Goal: Find specific page/section: Find specific page/section

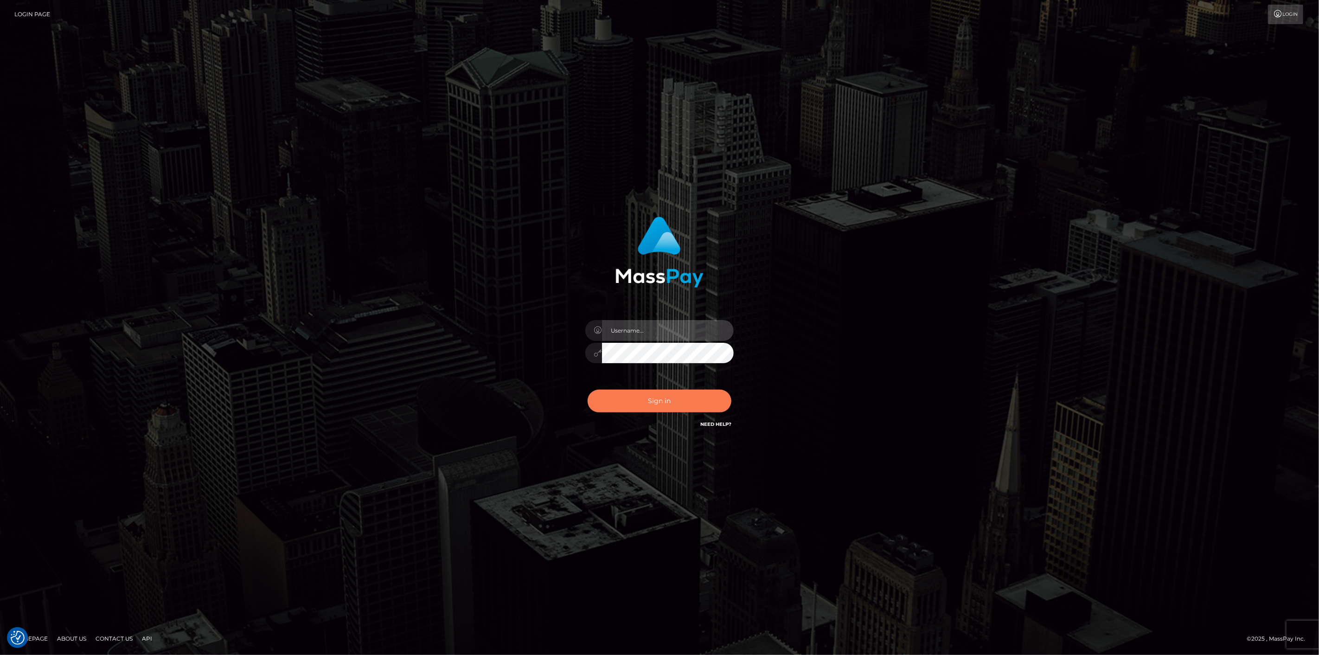
type input "scott.cm"
drag, startPoint x: 633, startPoint y: 392, endPoint x: 609, endPoint y: 378, distance: 28.3
click at [633, 392] on button "Sign in" at bounding box center [660, 401] width 144 height 23
type input "scott.cm"
click at [619, 392] on button "Sign in" at bounding box center [660, 401] width 144 height 23
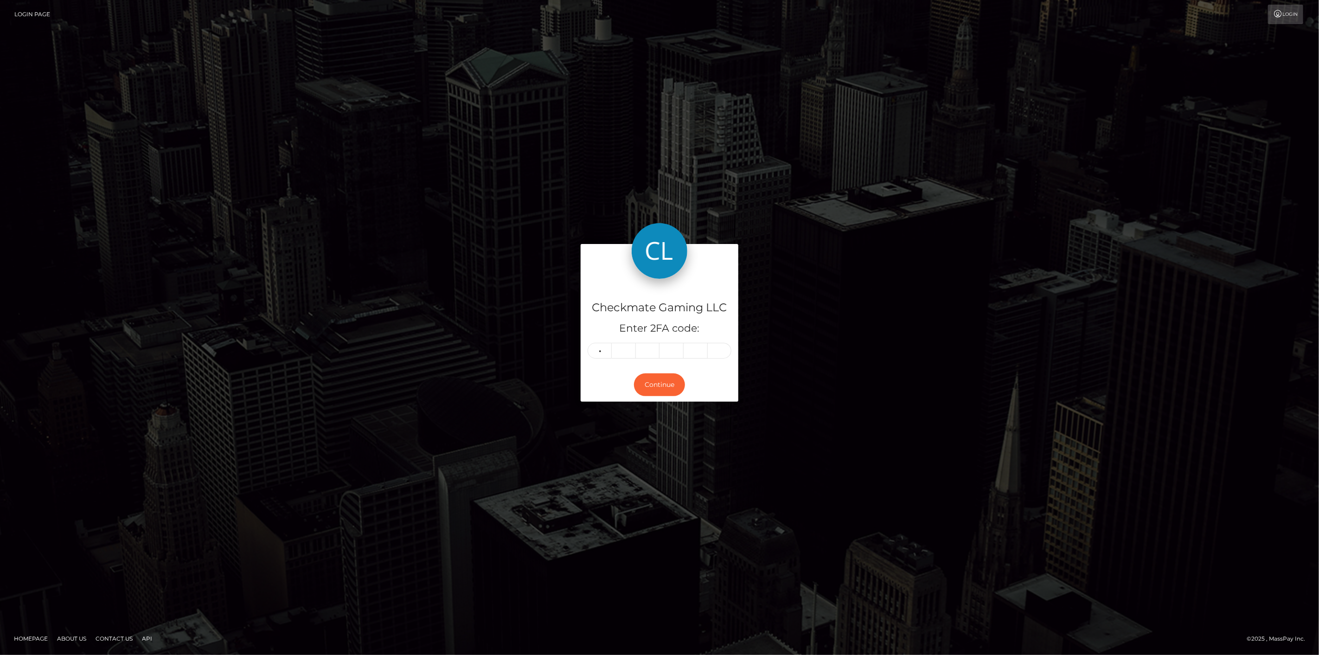
type input "9"
type input "1"
type input "4"
type input "2"
type input "3"
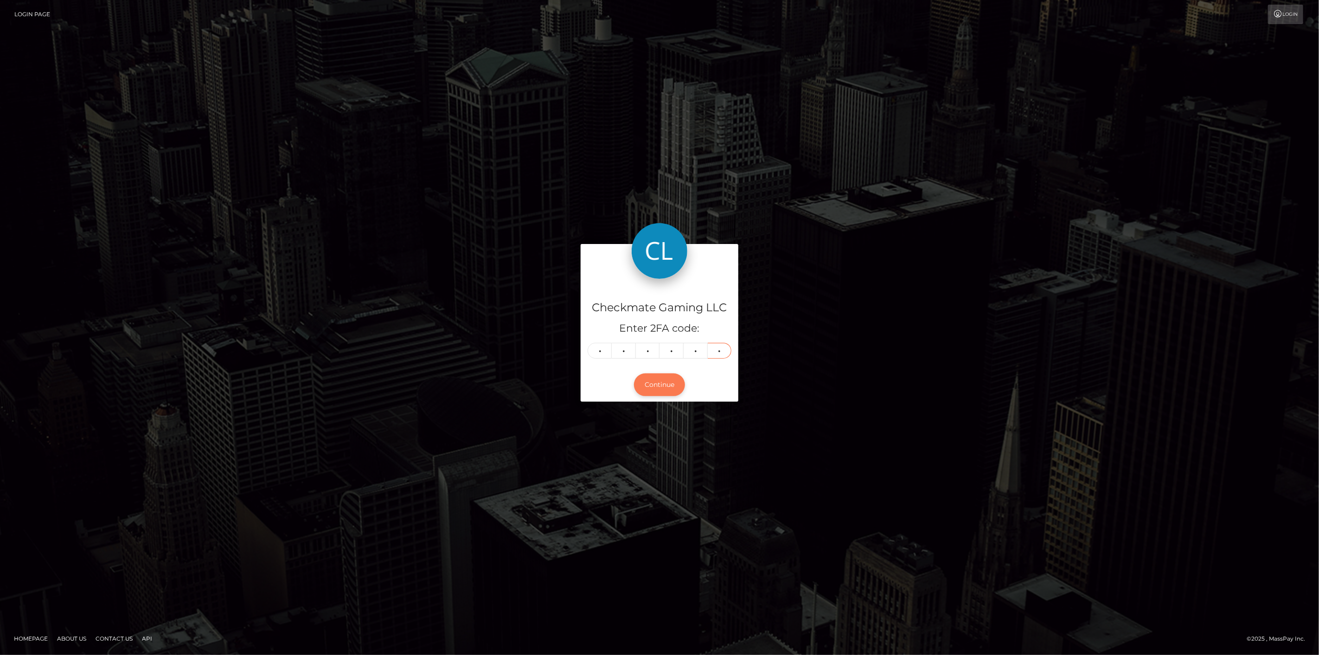
type input "1"
click at [670, 382] on button "Continue" at bounding box center [659, 384] width 51 height 23
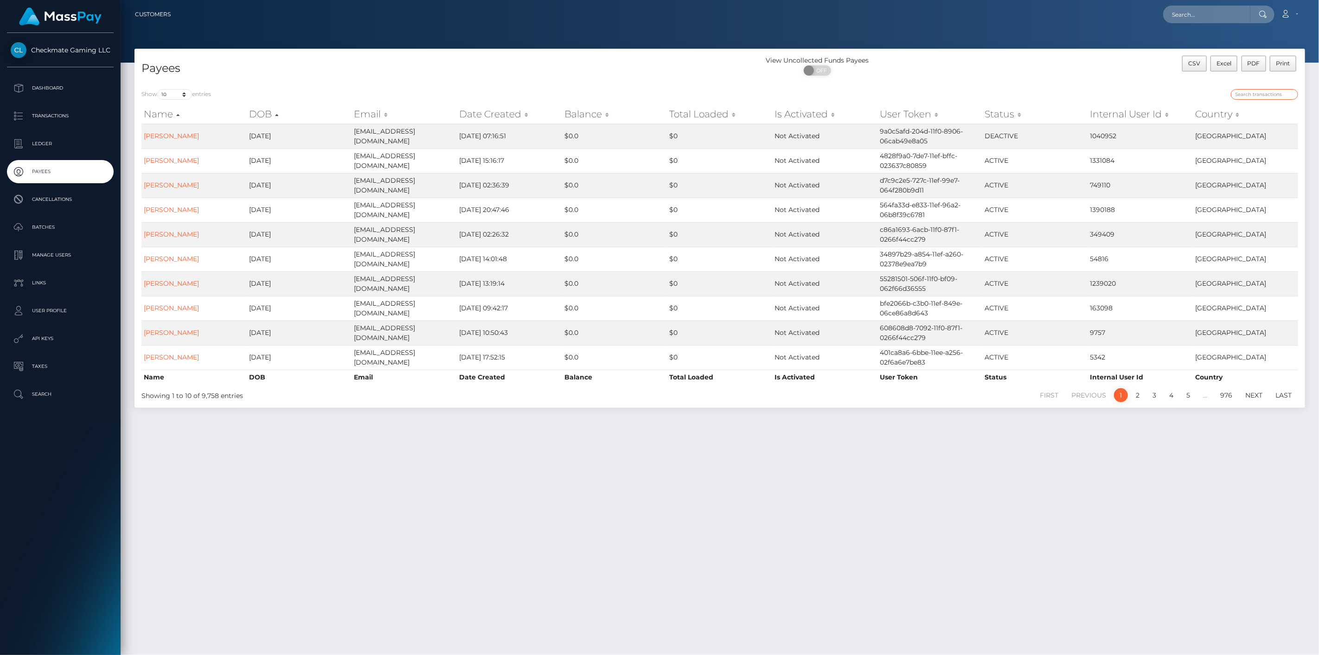
click at [1291, 97] on input "search" at bounding box center [1264, 94] width 67 height 11
paste input "324346"
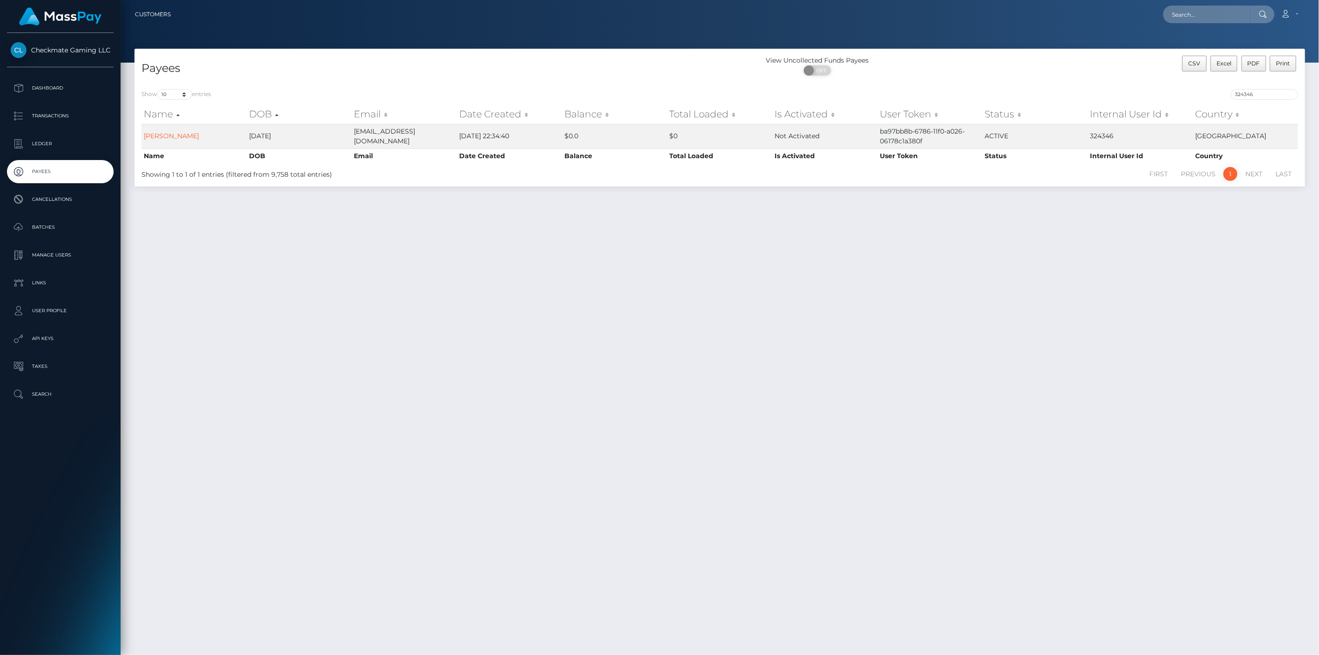
click at [1266, 99] on div "324346" at bounding box center [1013, 95] width 572 height 13
click at [1265, 99] on div "324346" at bounding box center [1013, 95] width 572 height 13
click at [1263, 94] on input "324346" at bounding box center [1264, 94] width 67 height 11
paste input "961"
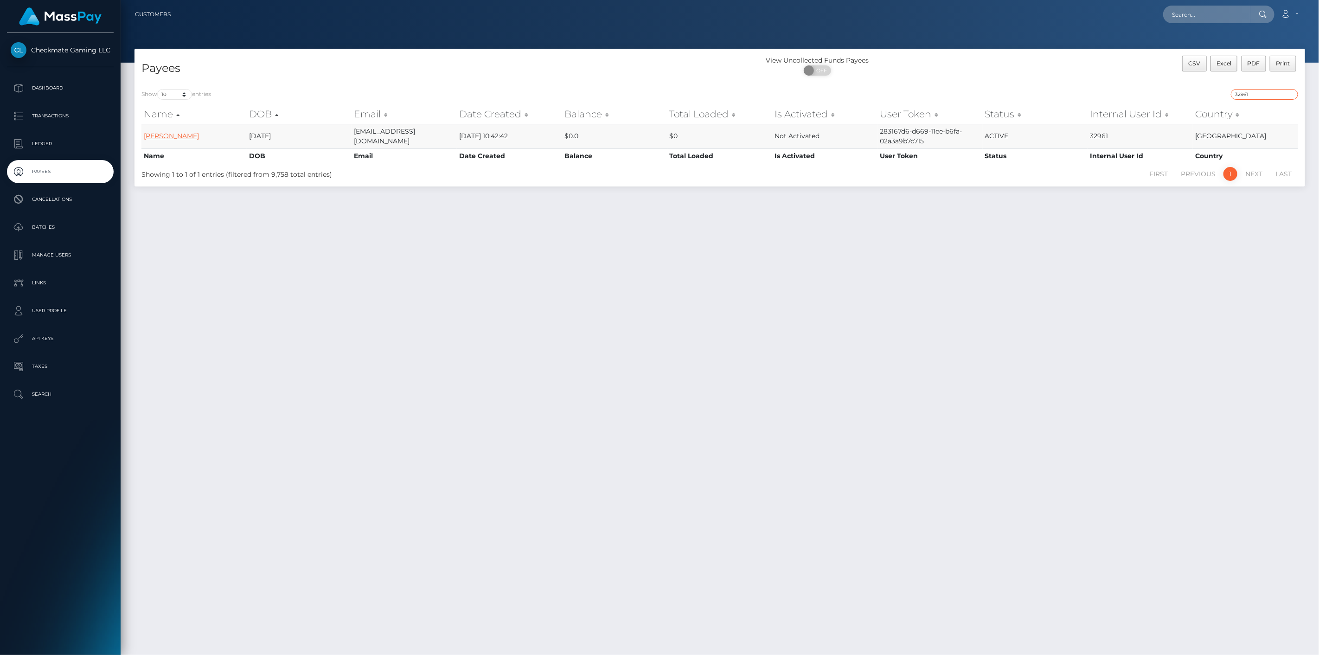
type input "32961"
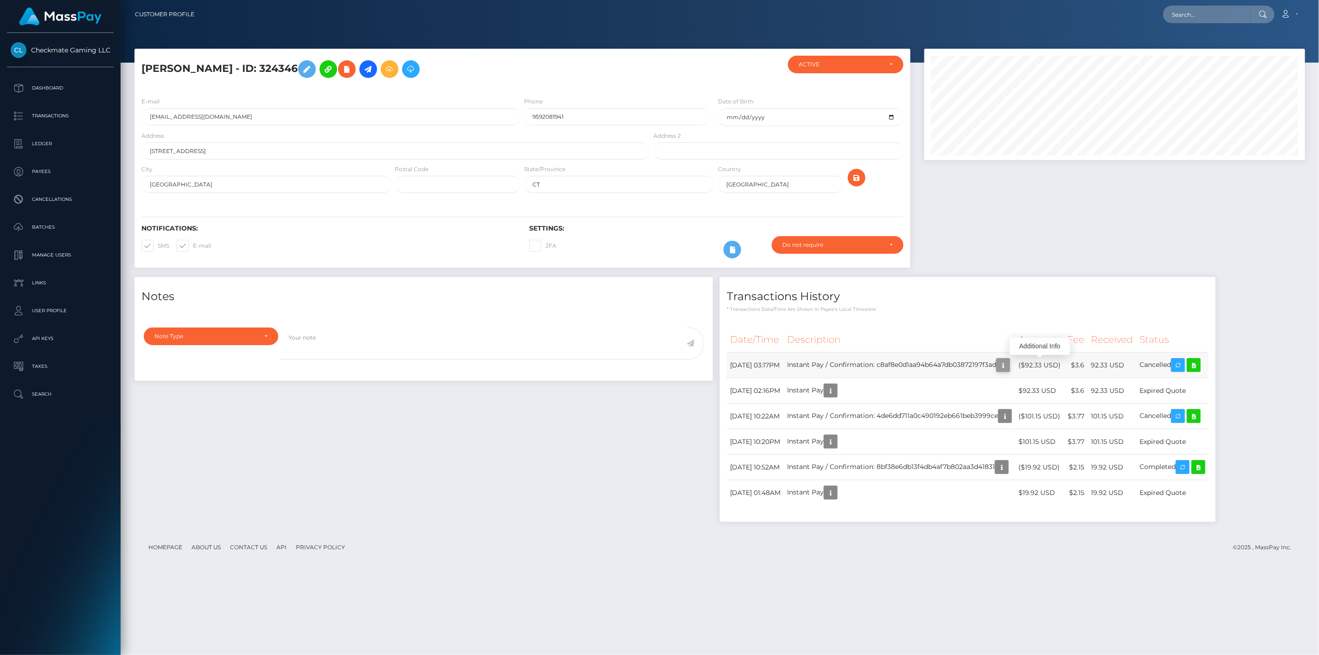
scroll to position [111, 381]
click at [1009, 362] on icon "button" at bounding box center [1003, 366] width 11 height 12
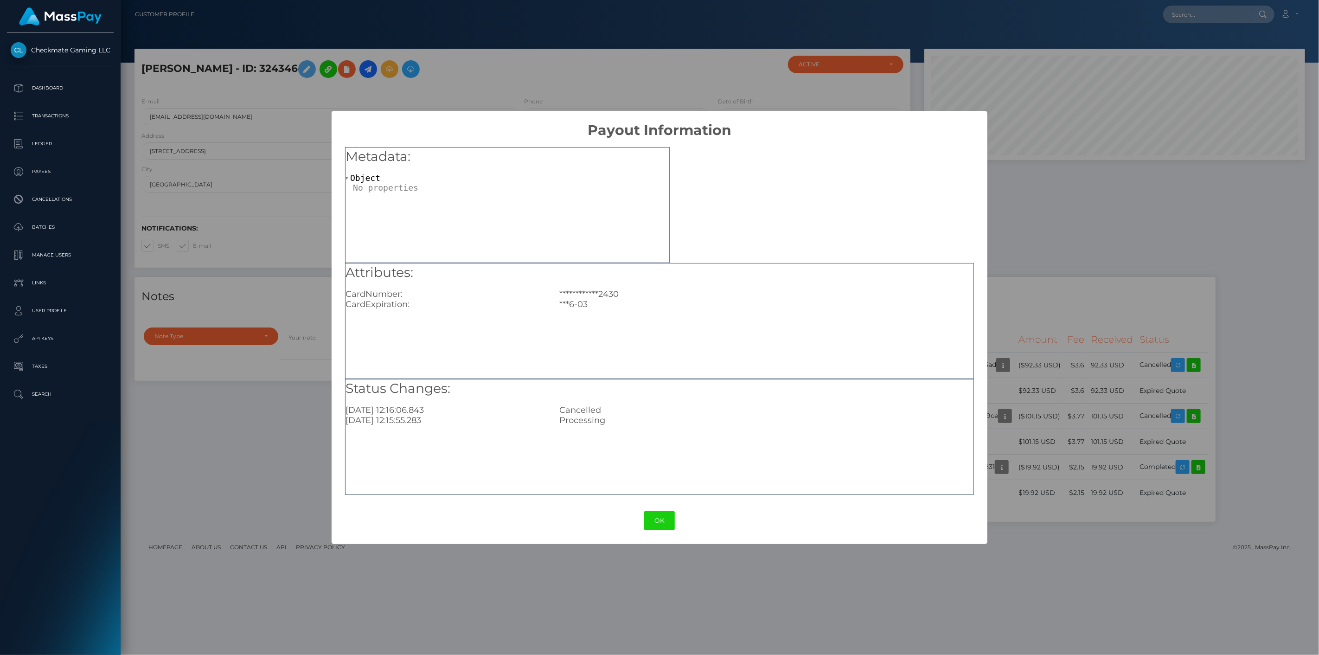
click at [1070, 300] on div "**********" at bounding box center [659, 327] width 1319 height 655
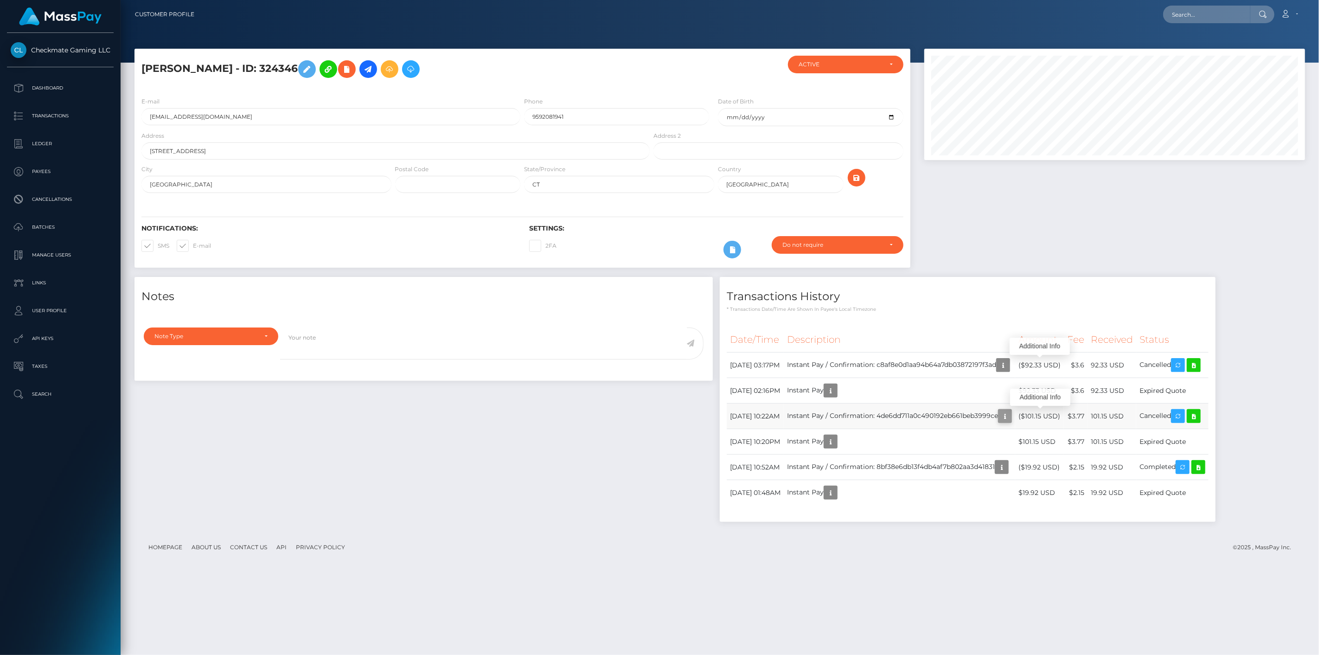
click at [1012, 413] on button "button" at bounding box center [1005, 416] width 14 height 14
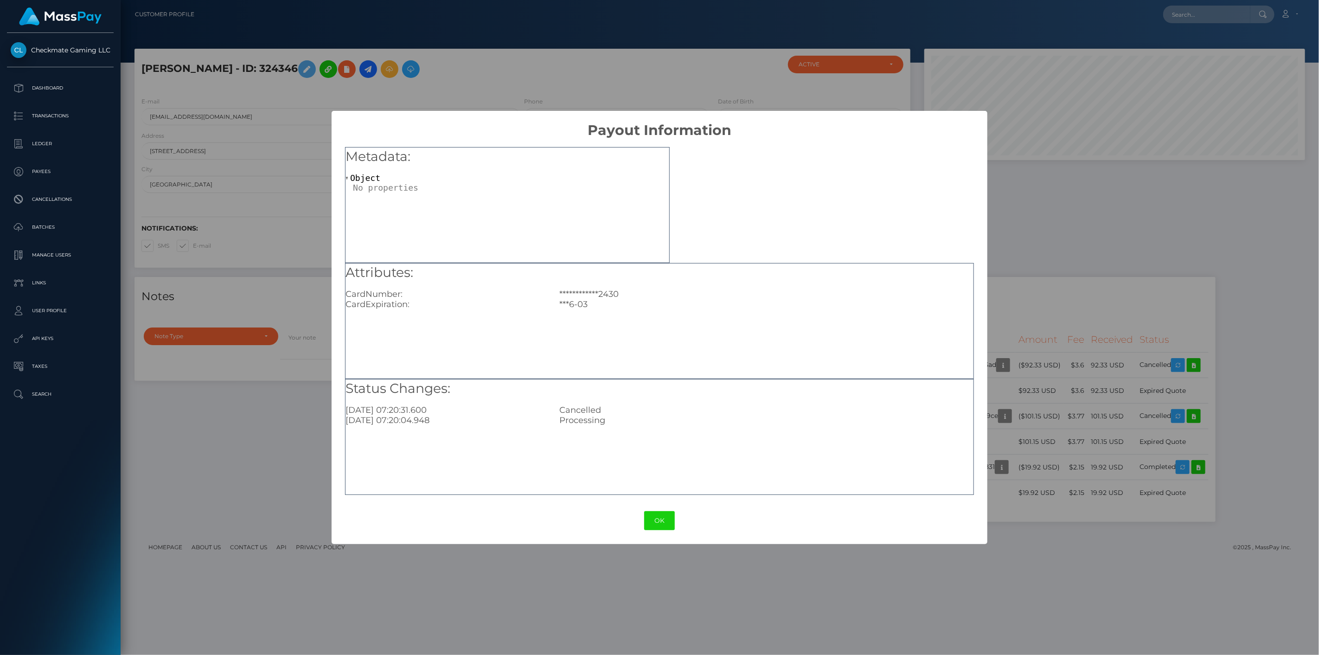
click at [1110, 257] on div "**********" at bounding box center [659, 327] width 1319 height 655
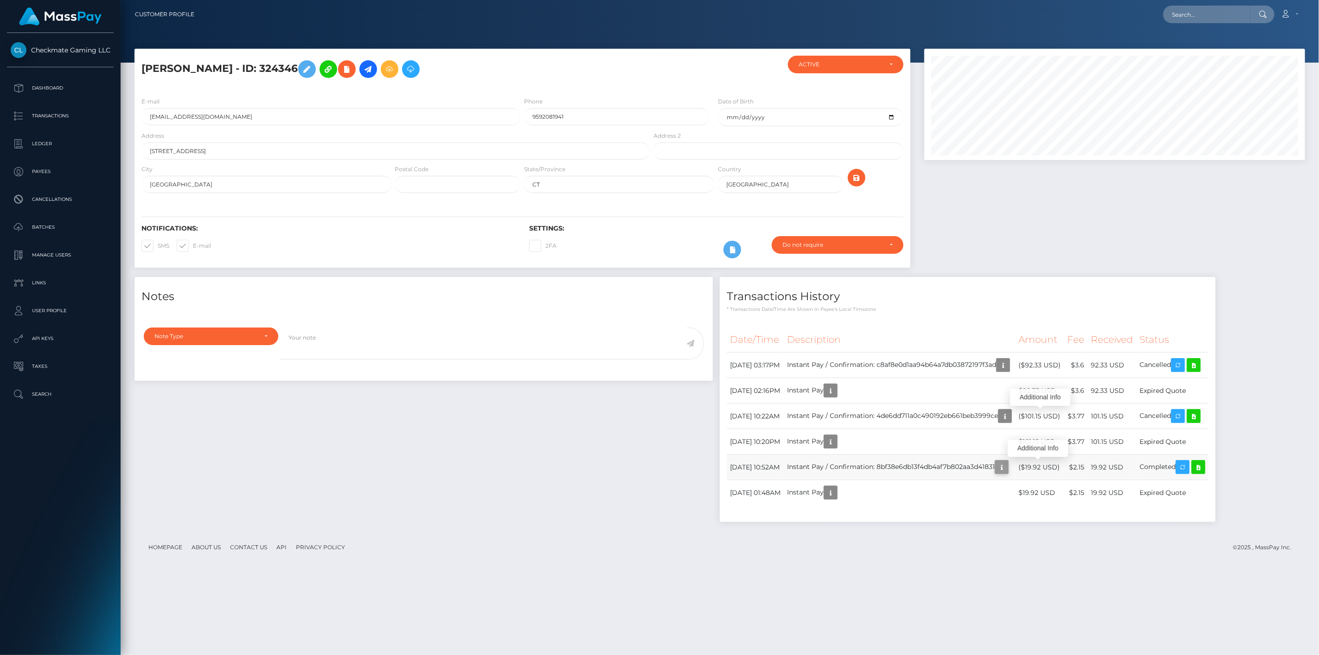
click at [1008, 469] on icon "button" at bounding box center [1001, 468] width 11 height 12
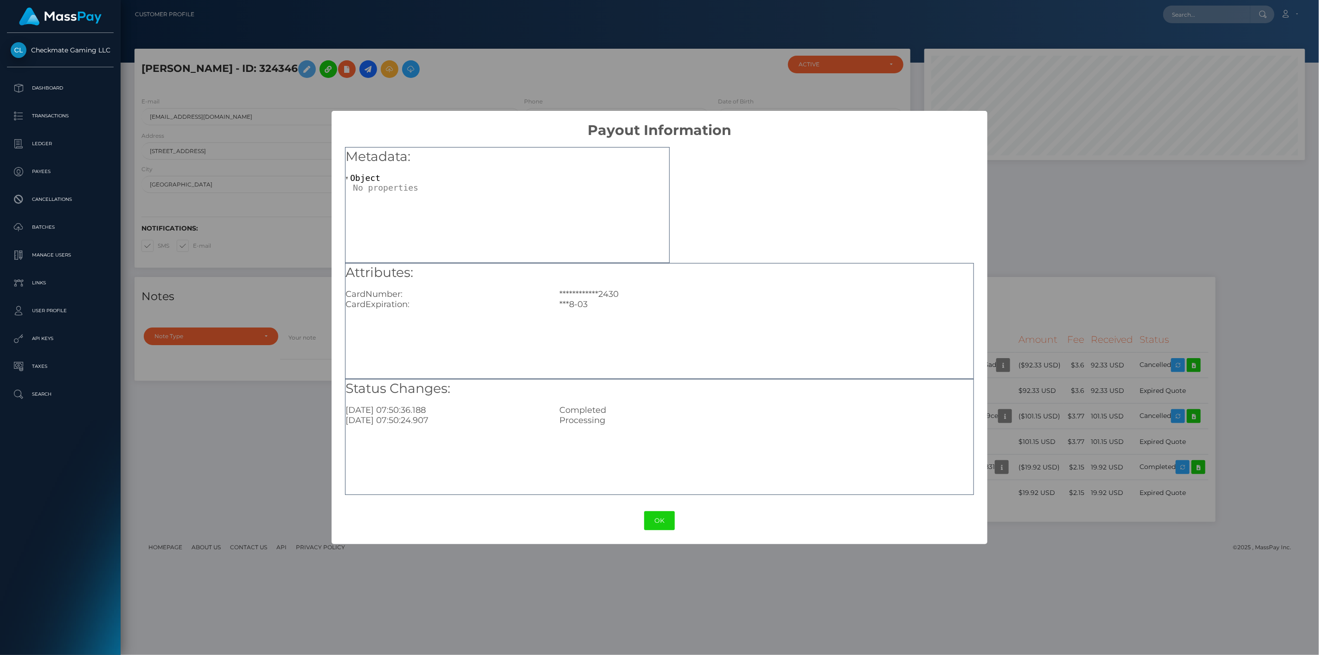
click at [1057, 280] on div "**********" at bounding box center [659, 327] width 1319 height 655
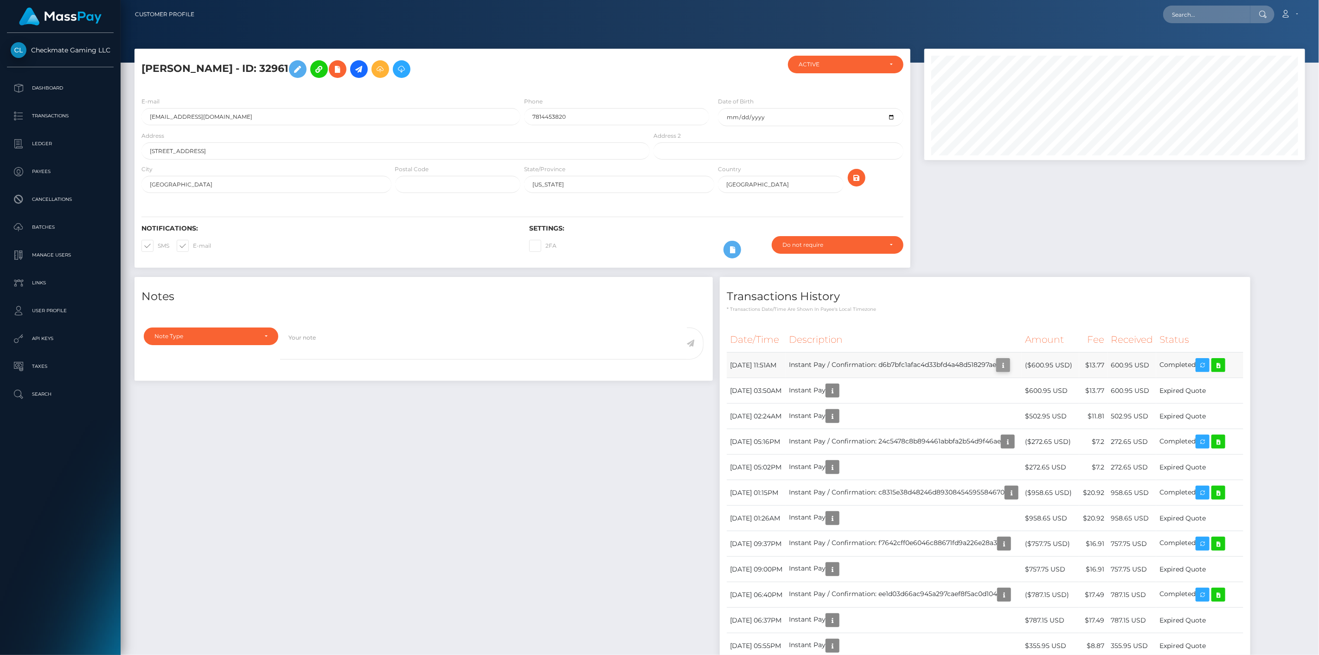
scroll to position [111, 381]
click at [1009, 367] on icon "button" at bounding box center [1003, 366] width 11 height 12
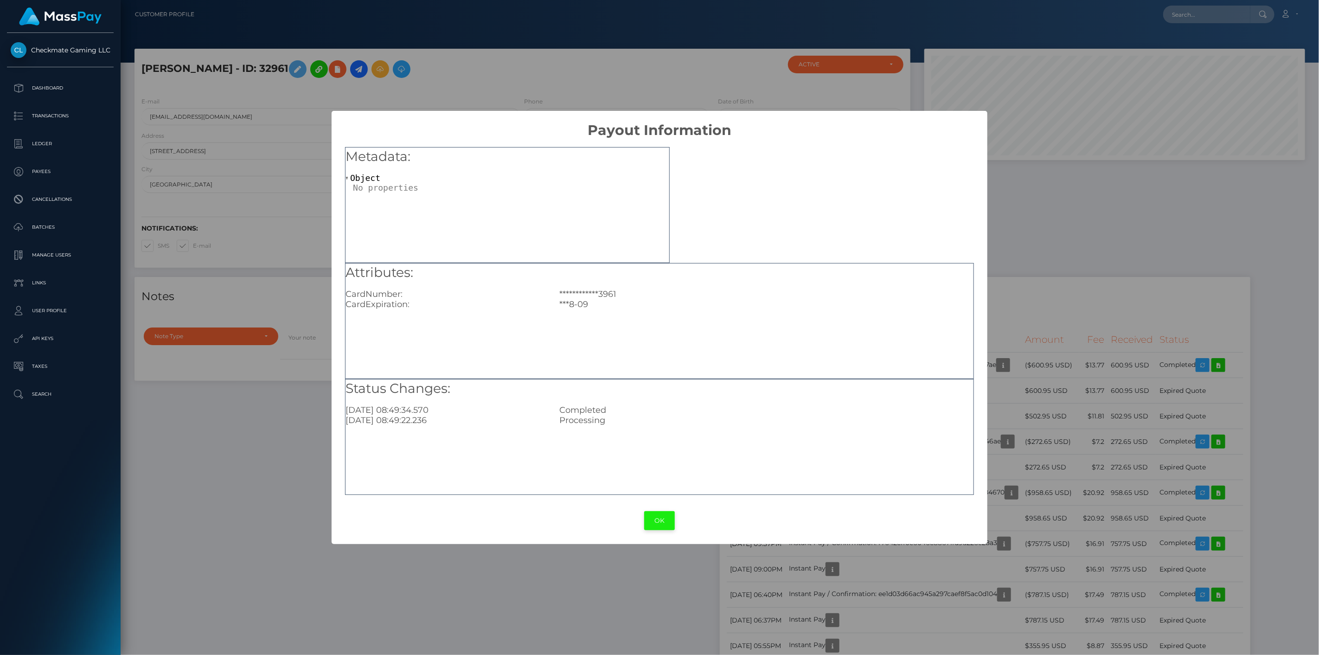
click at [655, 524] on button "OK" at bounding box center [659, 520] width 31 height 19
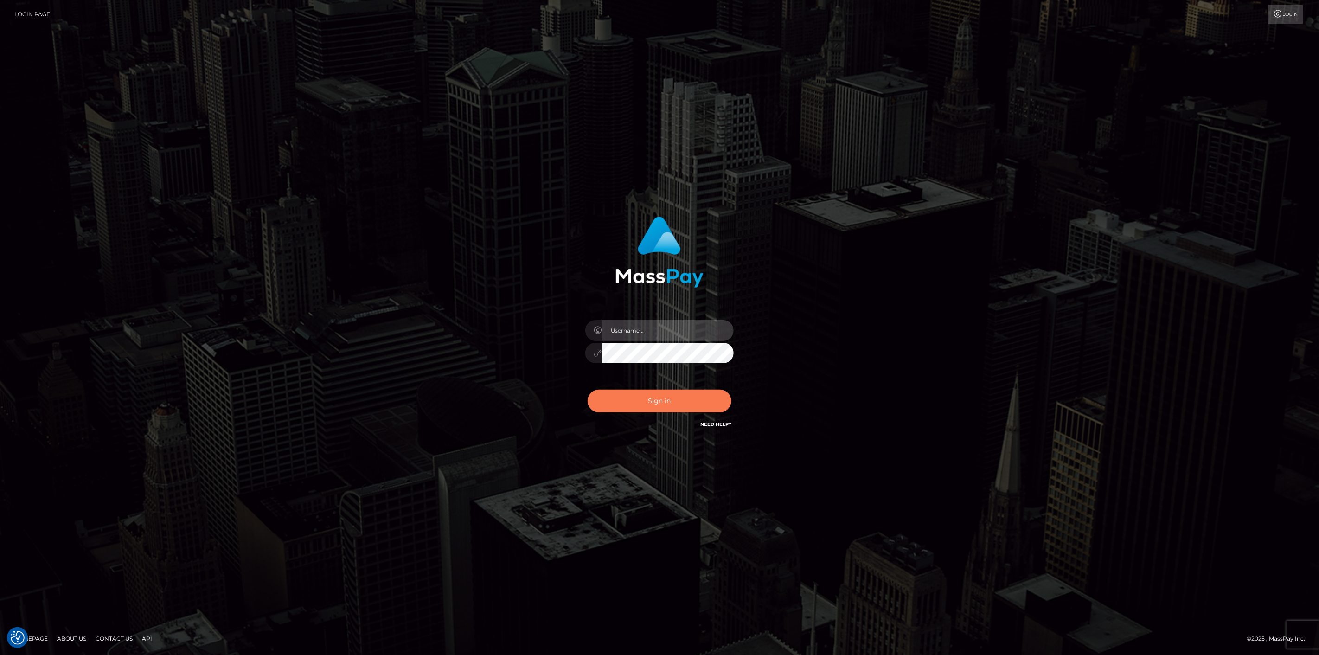
type input "[DOMAIN_NAME]"
click at [676, 404] on button "Sign in" at bounding box center [660, 401] width 144 height 23
type input "scott.cm"
click at [663, 397] on button "Sign in" at bounding box center [660, 401] width 144 height 23
type input "scott.cm"
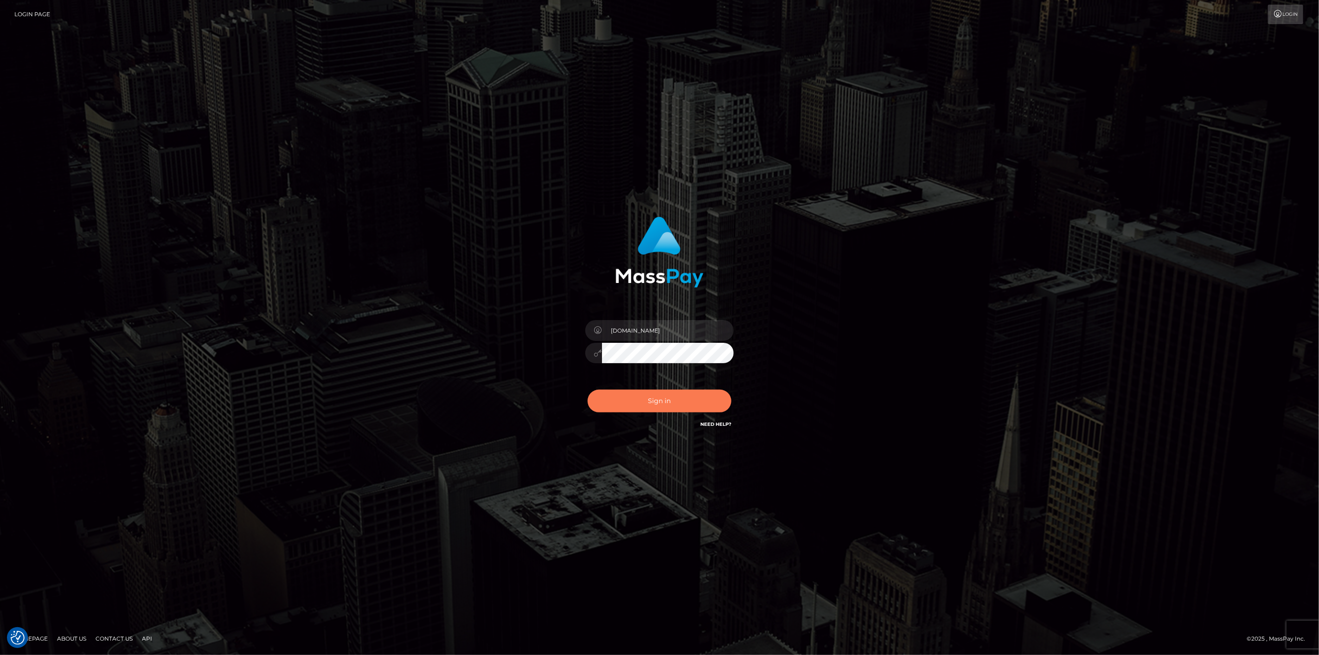
click at [657, 406] on button "Sign in" at bounding box center [660, 401] width 144 height 23
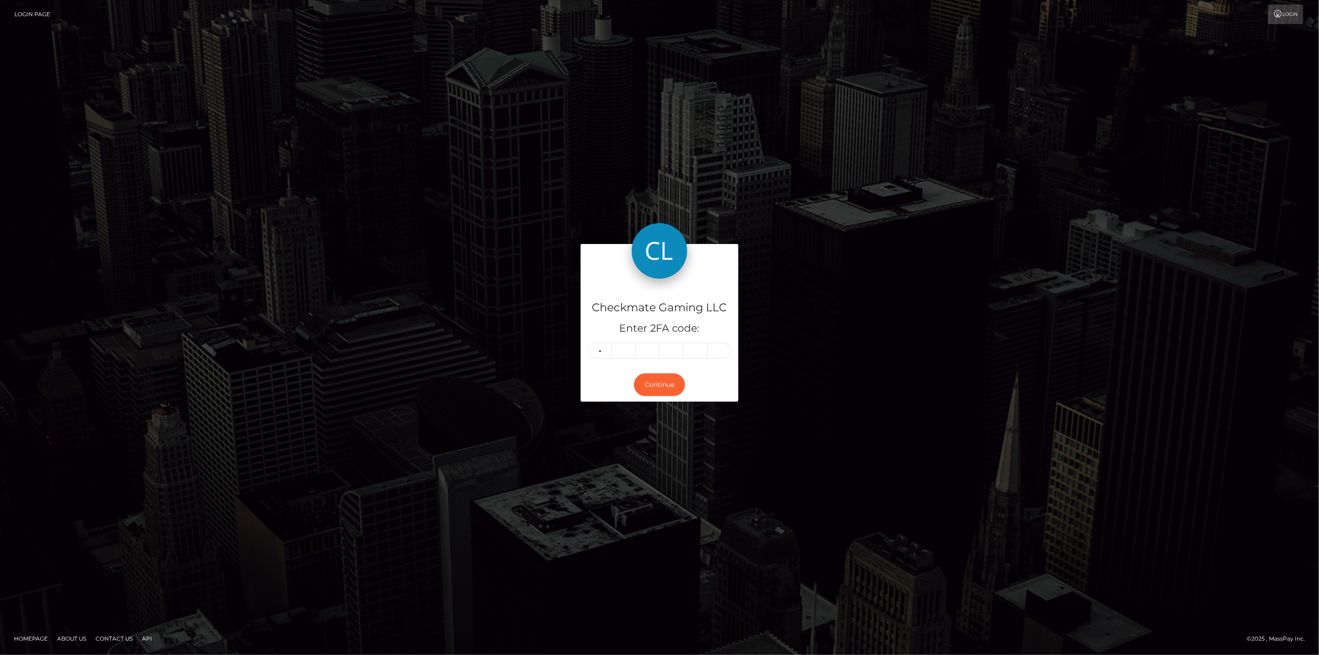
type input "7"
type input "2"
type input "5"
type input "2"
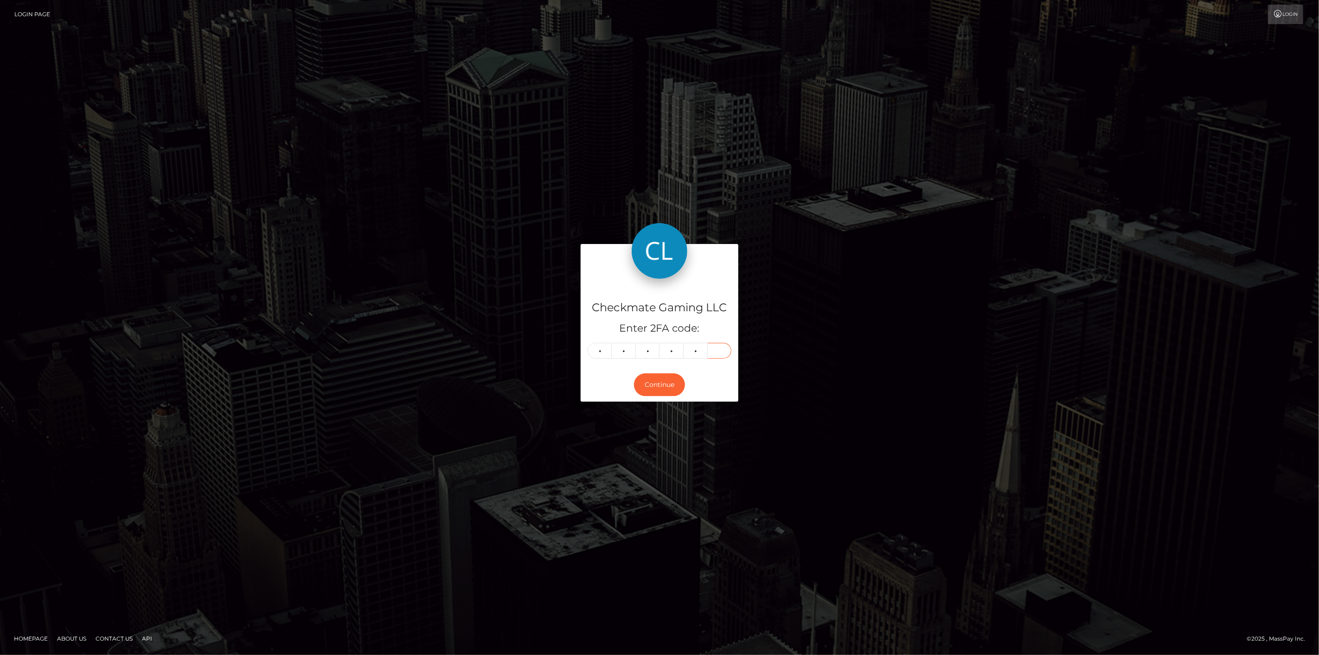
type input "5"
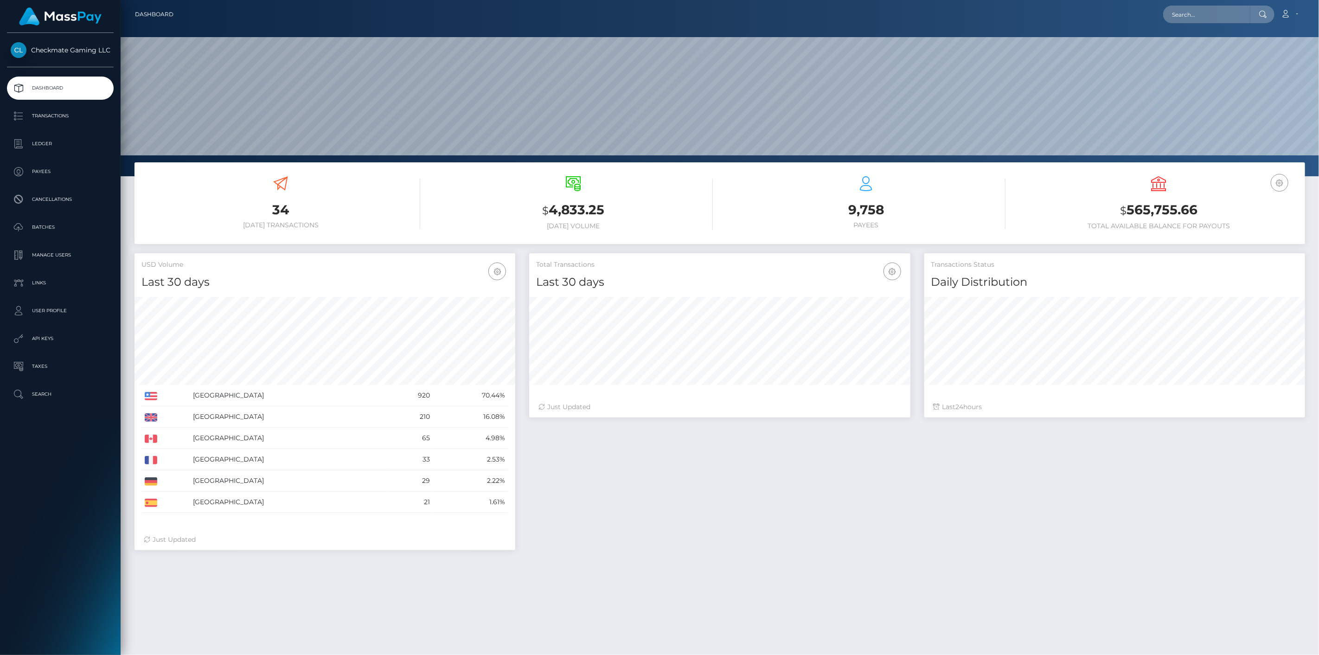
scroll to position [164, 381]
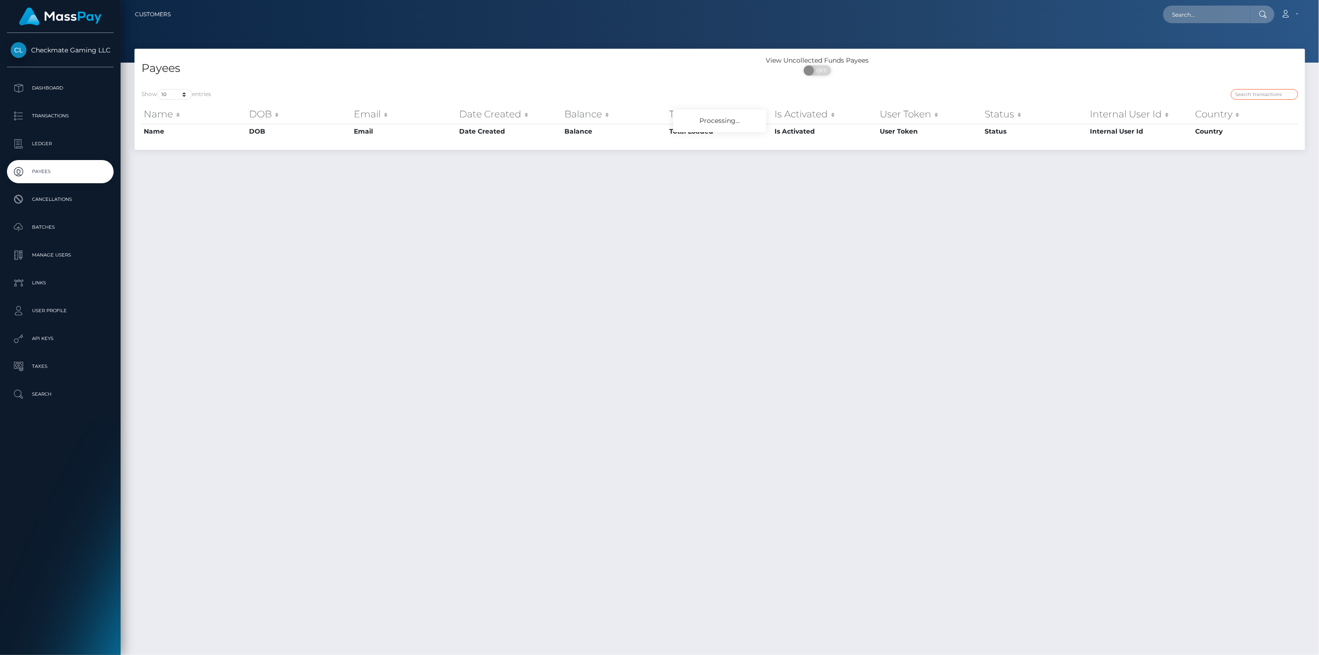
click at [1260, 90] on input "search" at bounding box center [1264, 94] width 67 height 11
paste input "759252"
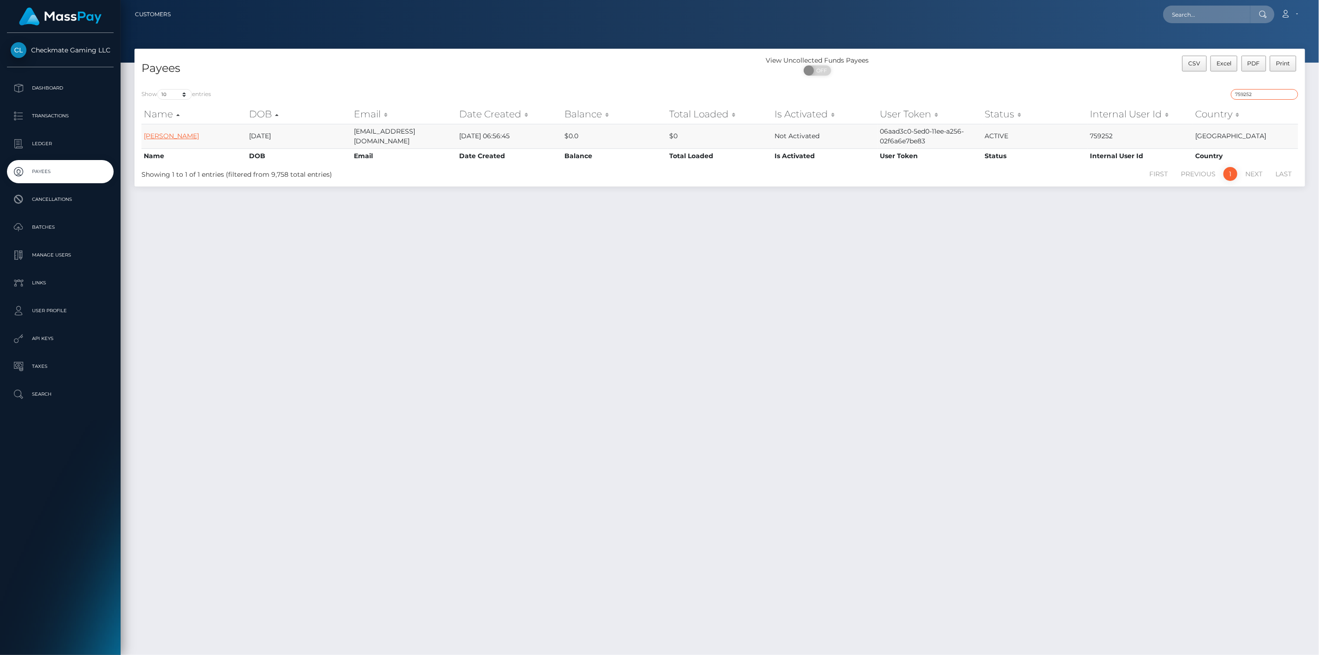
type input "759252"
